Goal: Check status: Check status

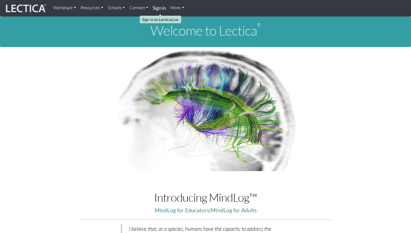
click at [163, 10] on strong "Sign in" at bounding box center [159, 8] width 13 height 6
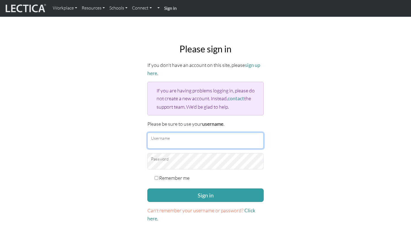
type input "chasegreist@gmail.com"
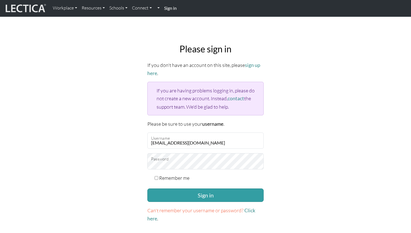
click at [180, 174] on label "Remember me" at bounding box center [174, 178] width 30 height 8
click at [158, 176] on input "Remember me" at bounding box center [157, 178] width 4 height 4
checkbox input "true"
click at [192, 202] on form "If you don't have an account on this site, please sign up here . If you are hav…" at bounding box center [205, 141] width 116 height 161
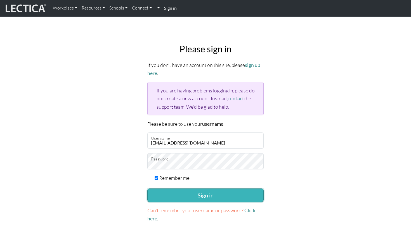
click at [187, 197] on button "Sign in" at bounding box center [205, 194] width 116 height 13
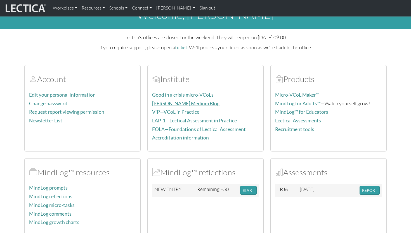
scroll to position [19, 0]
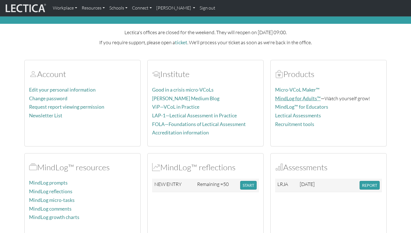
click at [296, 98] on link "MindLog for Adults™" at bounding box center [298, 98] width 46 height 6
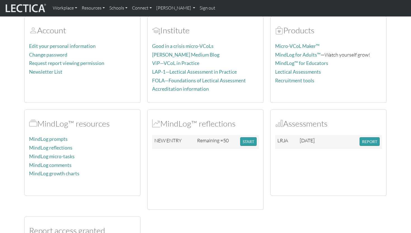
scroll to position [73, 0]
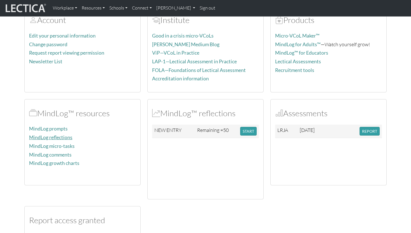
click at [62, 134] on link "MindLog reflections" at bounding box center [50, 137] width 43 height 6
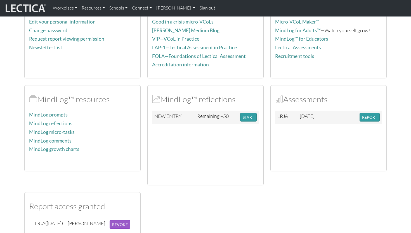
scroll to position [89, 0]
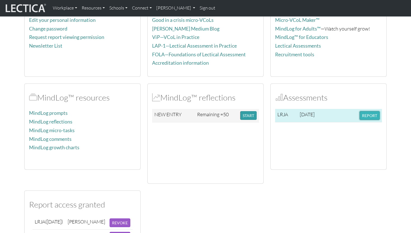
click at [372, 114] on button "REPORT" at bounding box center [370, 115] width 20 height 9
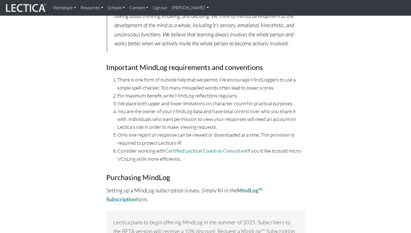
scroll to position [1951, 0]
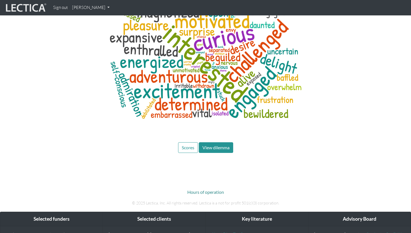
scroll to position [2608, 0]
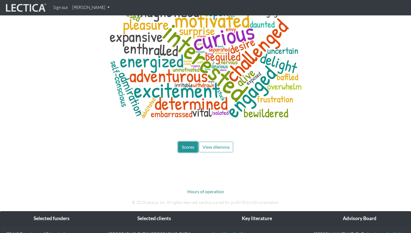
click at [189, 142] on button "Scores" at bounding box center [188, 147] width 20 height 11
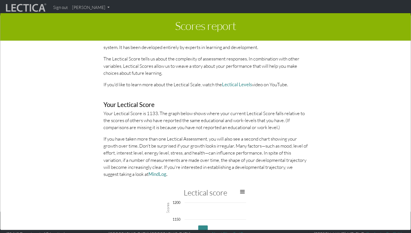
scroll to position [357, 0]
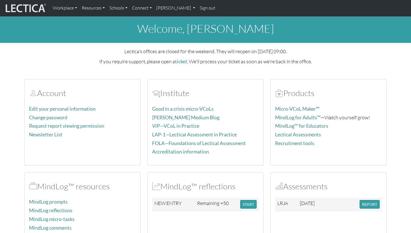
scroll to position [111, 0]
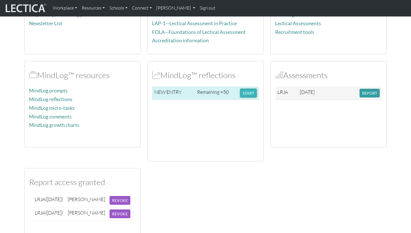
click at [244, 95] on button "START" at bounding box center [248, 93] width 17 height 9
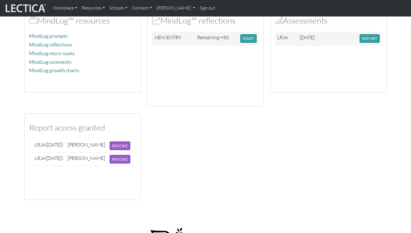
scroll to position [168, 0]
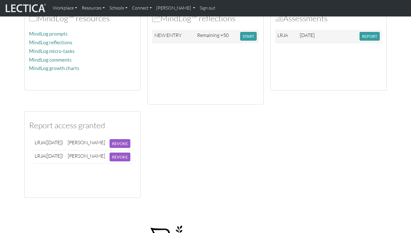
click at [136, 61] on div "MindLog™ resources MindLog prompts MindLog reflections MindLog micro-tasks Mind…" at bounding box center [83, 47] width 116 height 86
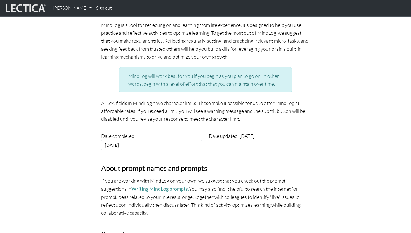
scroll to position [45, 0]
